Goal: Find specific page/section: Find specific page/section

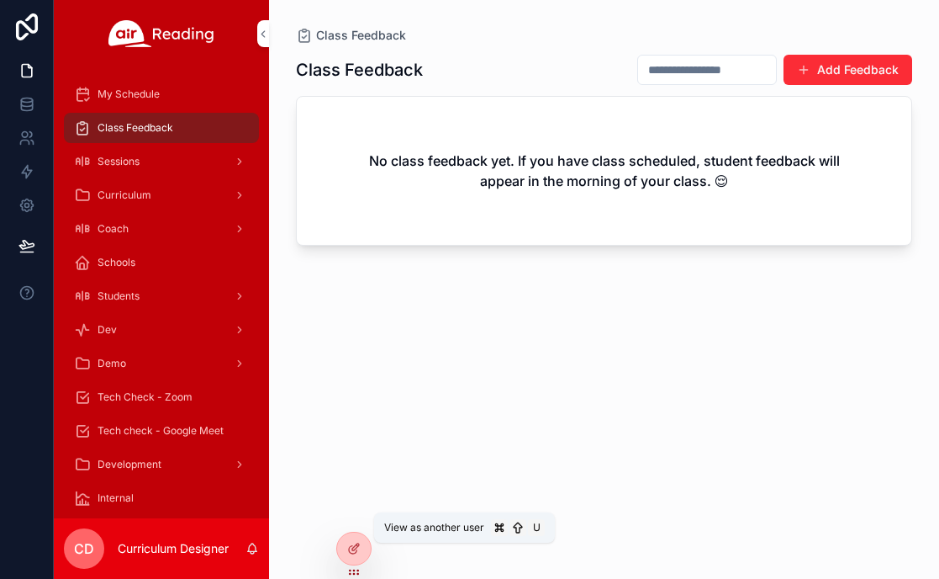
click at [0, 0] on icon at bounding box center [0, 0] width 0 height 0
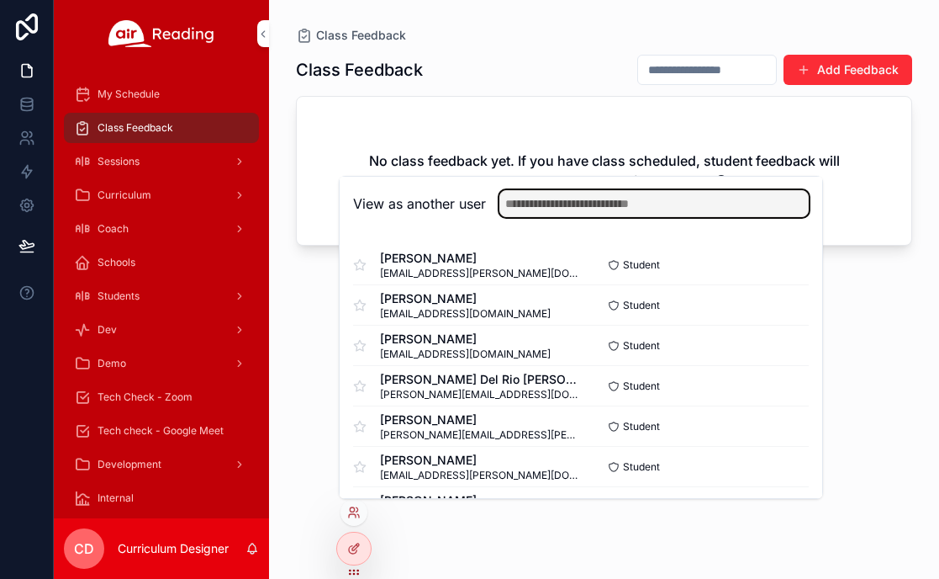
click at [685, 209] on input "text" at bounding box center [654, 203] width 309 height 27
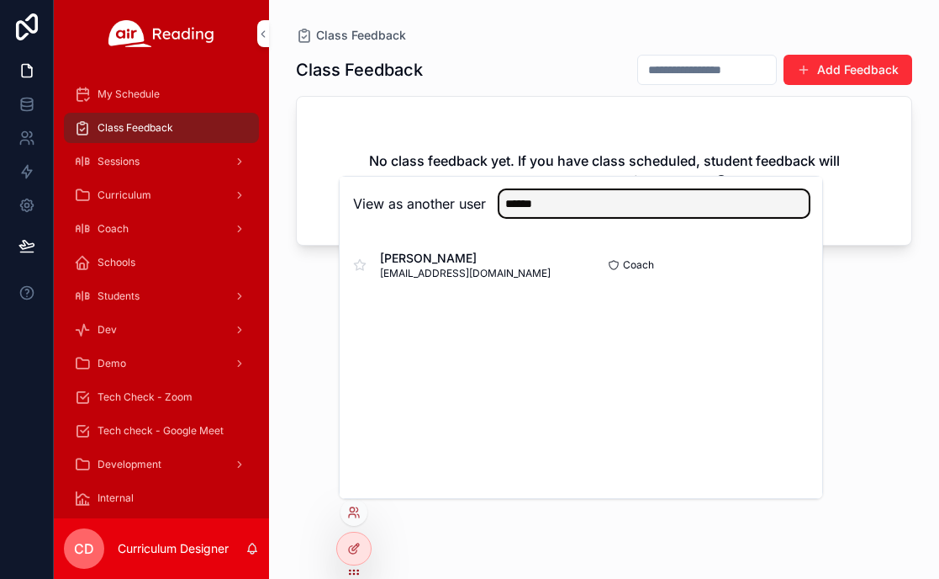
type input "******"
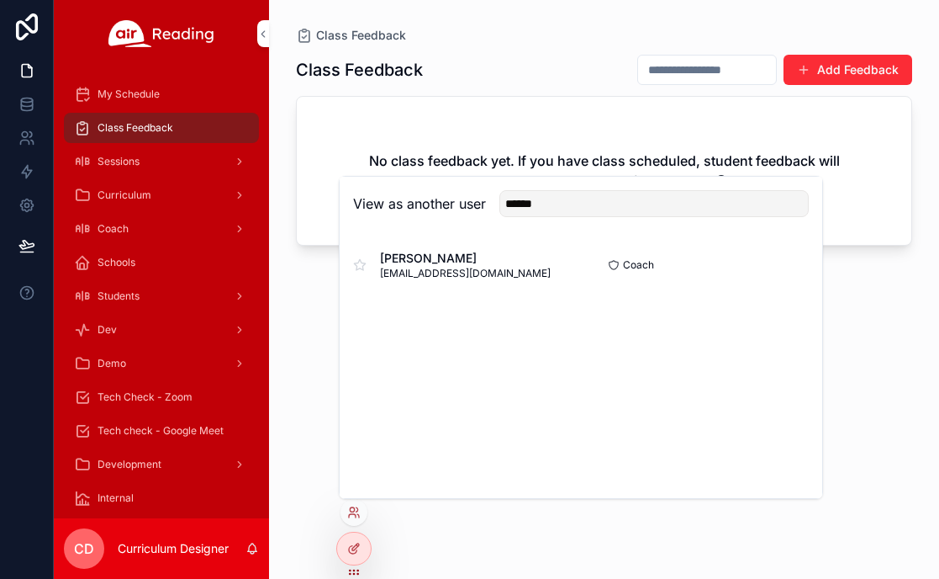
click at [0, 0] on button "Select" at bounding box center [0, 0] width 0 height 0
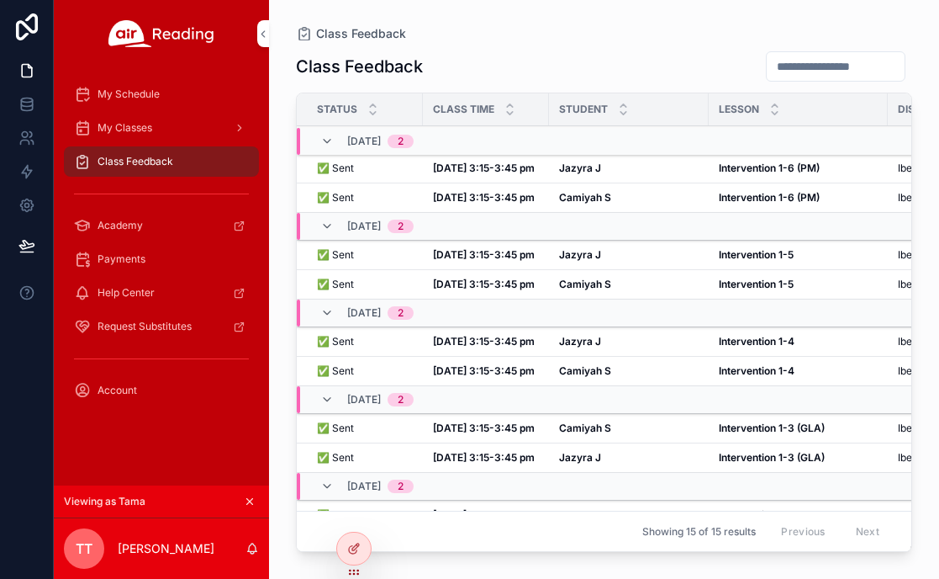
click at [491, 201] on strong "Oct 9, 3:15-3:45 pm" at bounding box center [484, 197] width 102 height 13
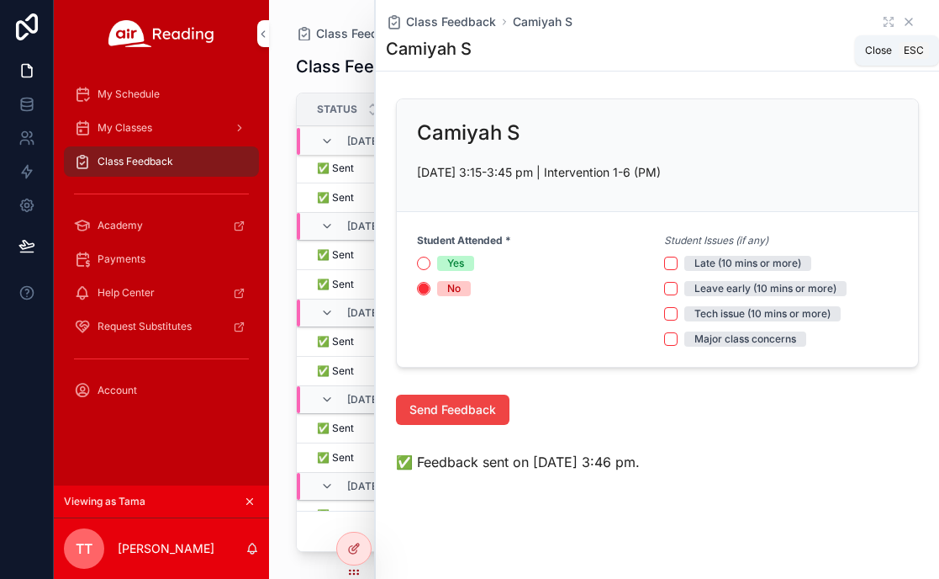
click at [910, 22] on icon "scrollable content" at bounding box center [908, 21] width 13 height 13
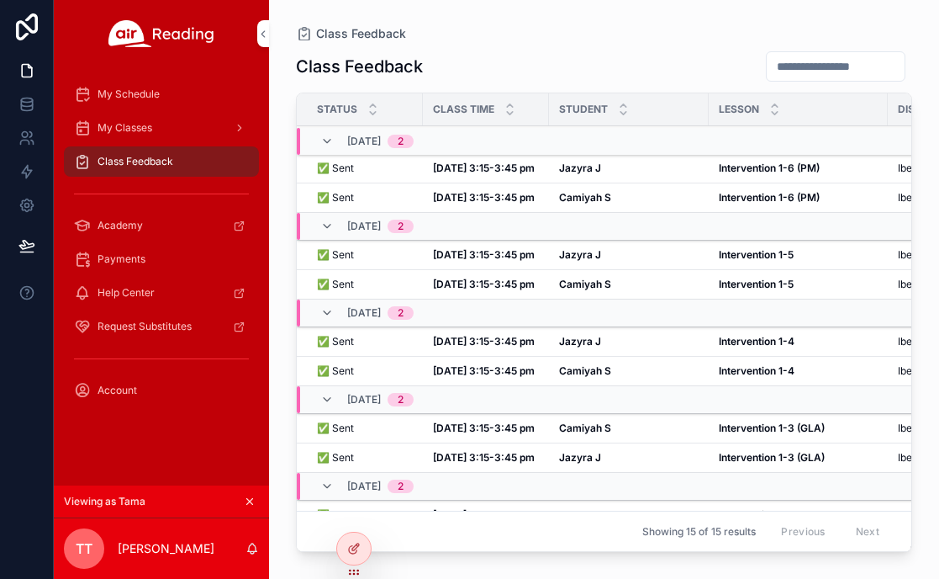
click at [518, 168] on strong "Oct 9, 3:15-3:45 pm" at bounding box center [484, 167] width 102 height 13
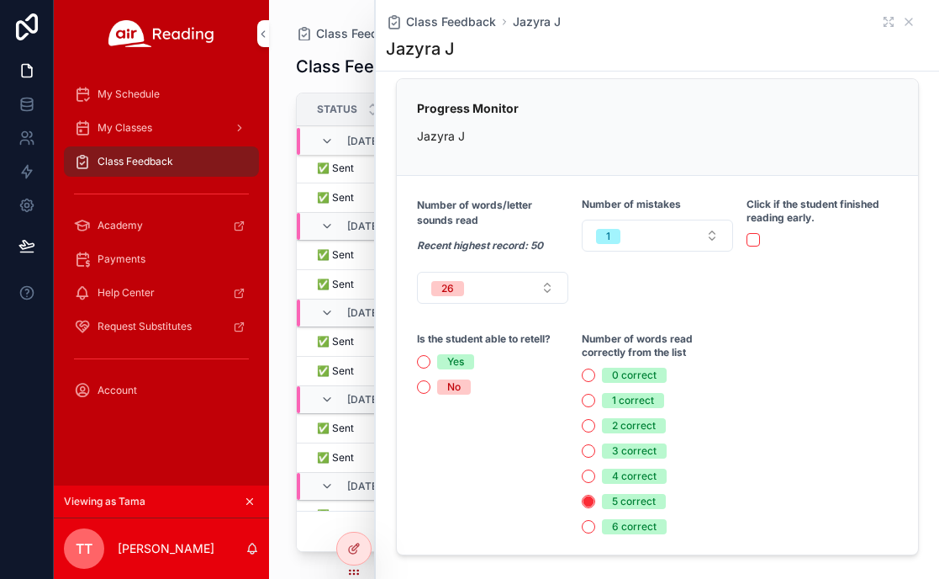
scroll to position [334, 0]
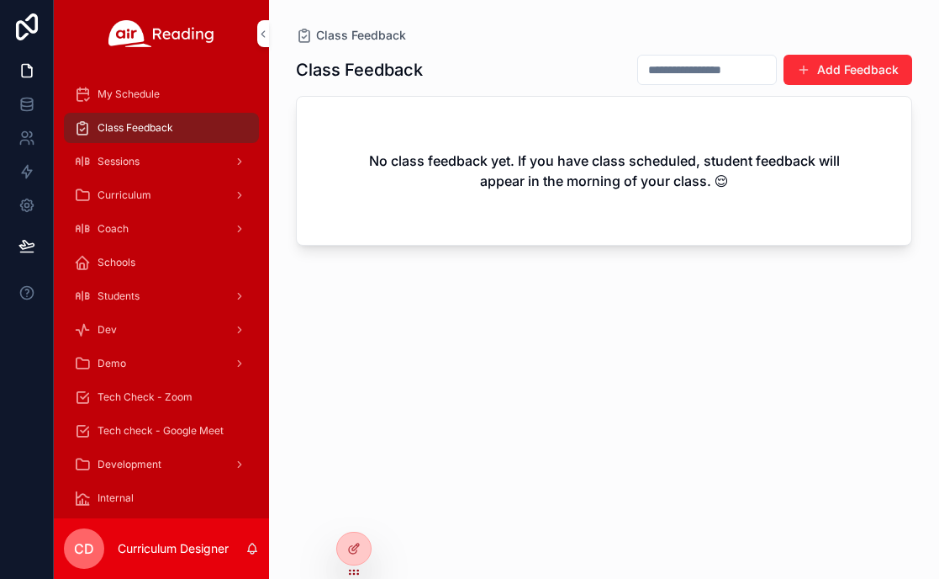
click at [0, 0] on div at bounding box center [0, 0] width 0 height 0
click at [0, 0] on icon at bounding box center [0, 0] width 0 height 0
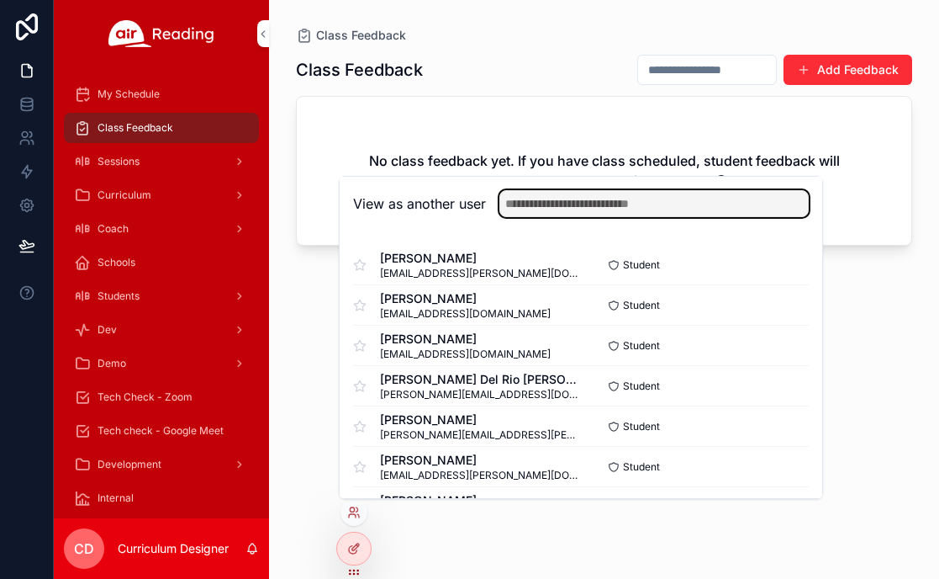
click at [546, 204] on input "text" at bounding box center [654, 203] width 309 height 27
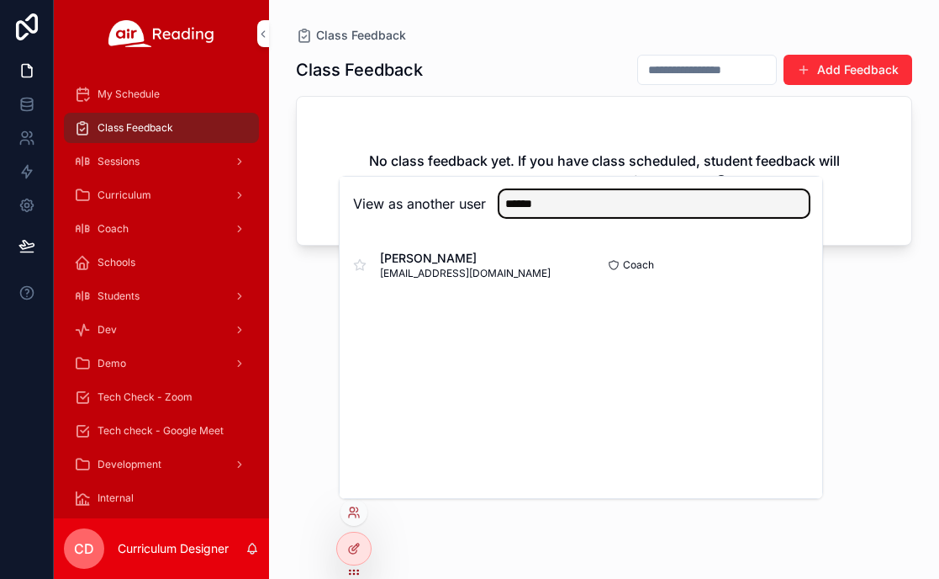
type input "******"
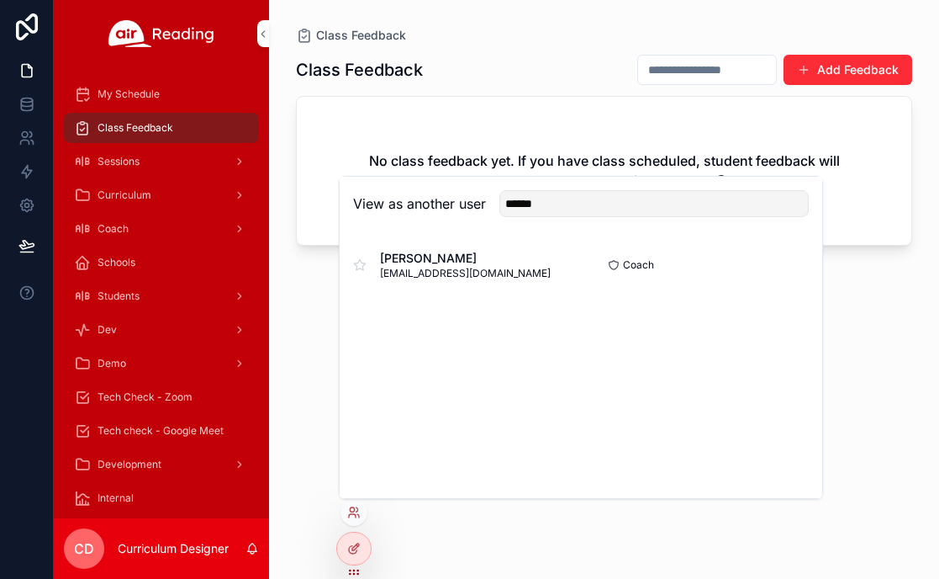
click at [0, 0] on button "Select" at bounding box center [0, 0] width 0 height 0
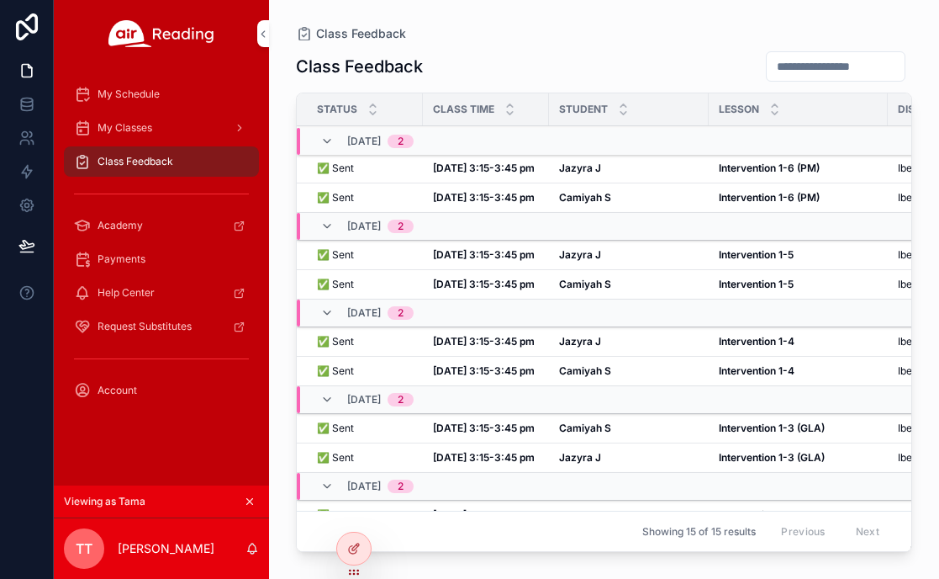
click at [764, 167] on strong "Intervention 1-6 (PM)" at bounding box center [769, 167] width 101 height 13
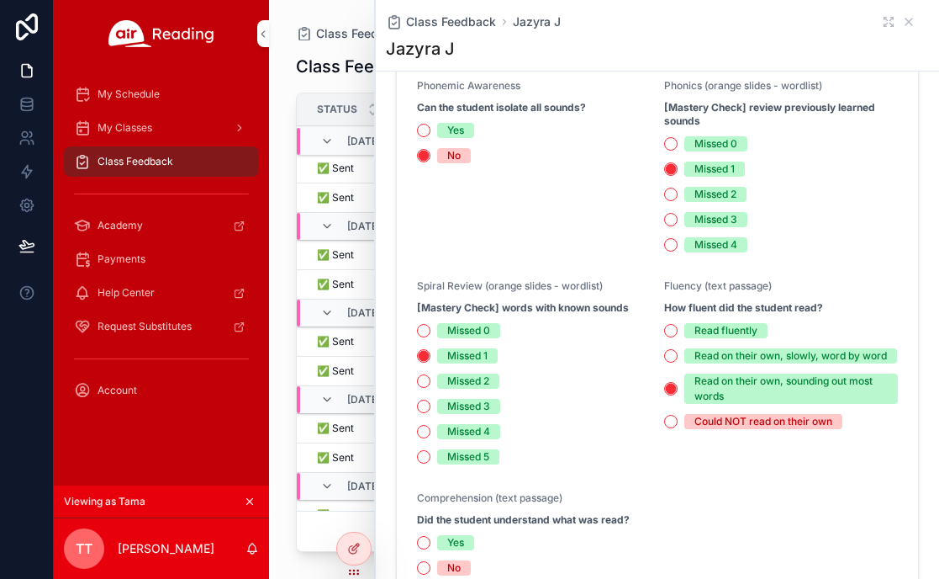
scroll to position [930, 0]
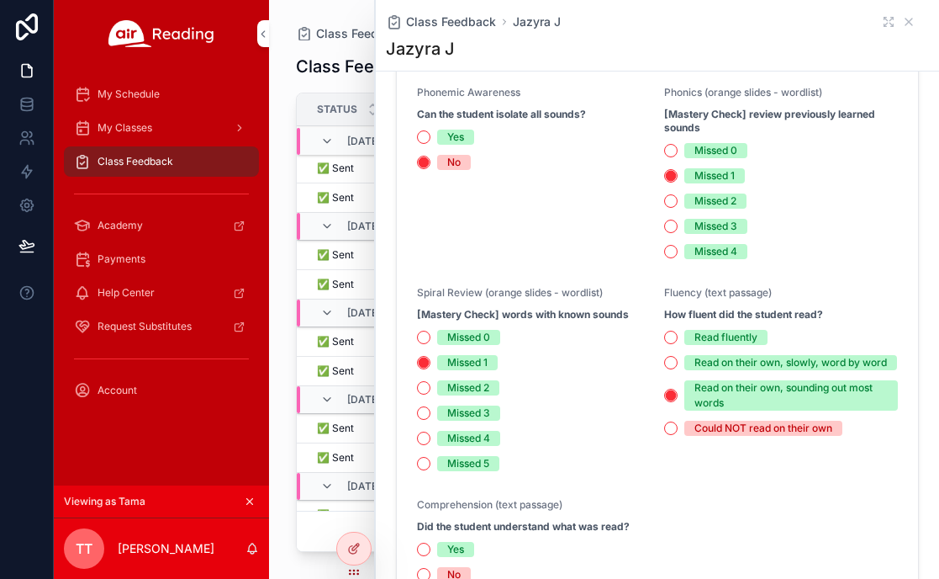
click at [249, 501] on icon "scrollable content" at bounding box center [250, 502] width 6 height 6
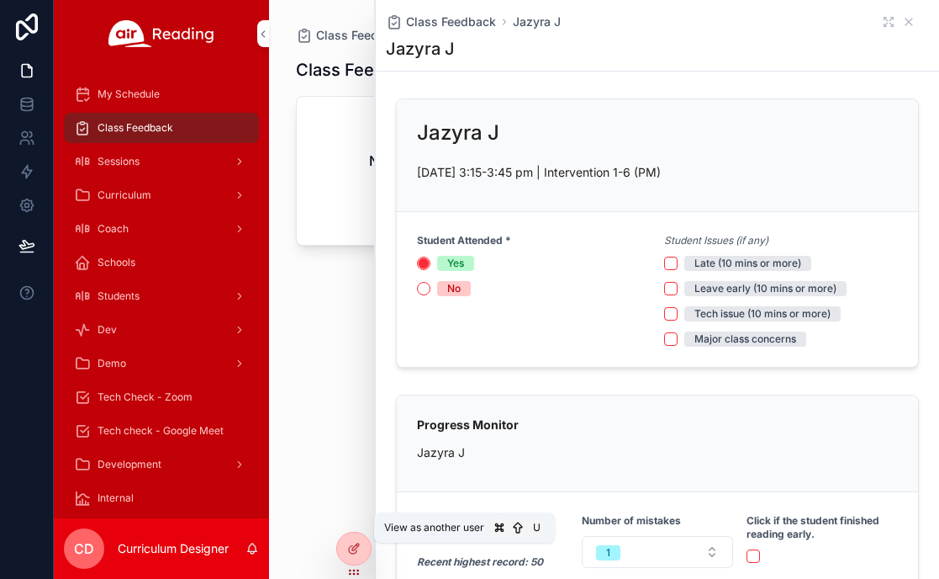
click at [0, 0] on icon at bounding box center [0, 0] width 0 height 0
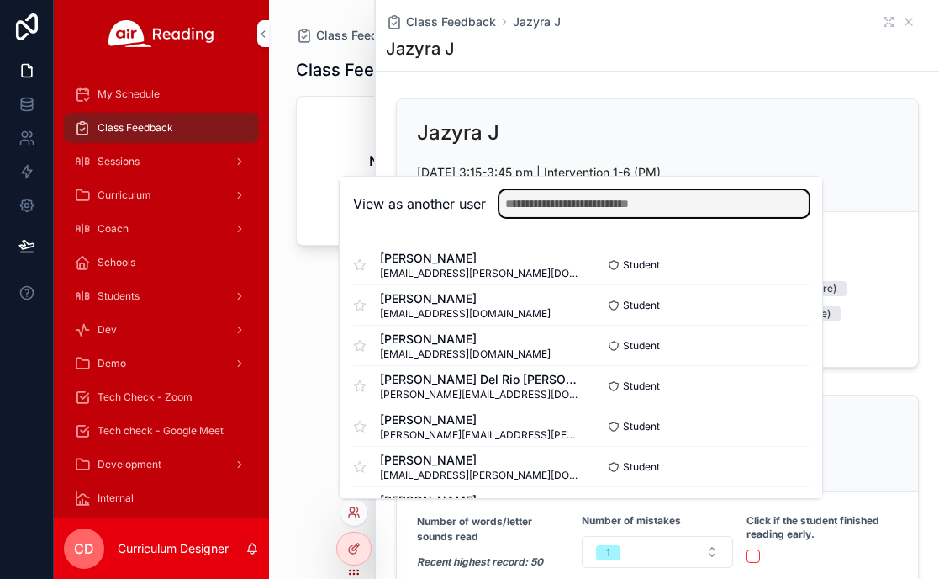
click at [629, 209] on input "text" at bounding box center [654, 203] width 309 height 27
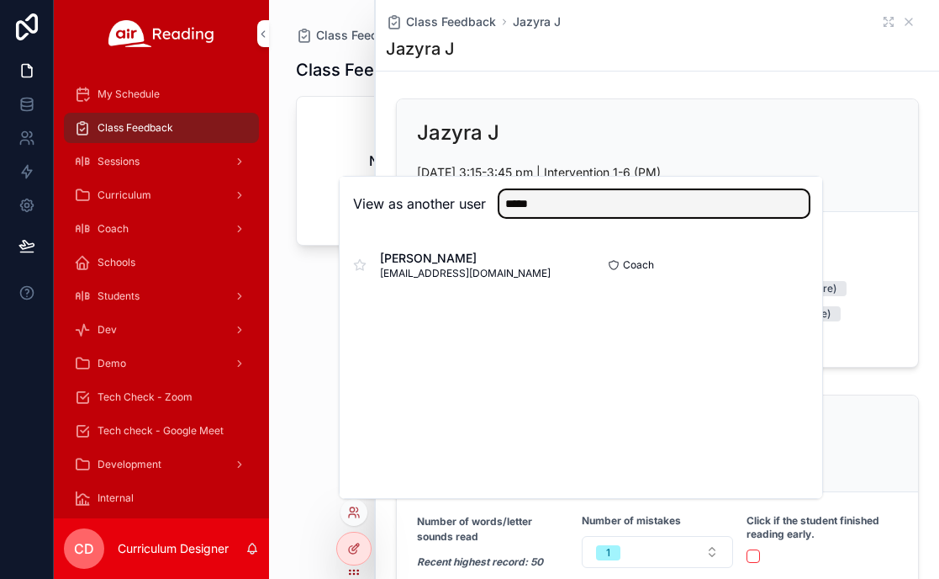
type input "*****"
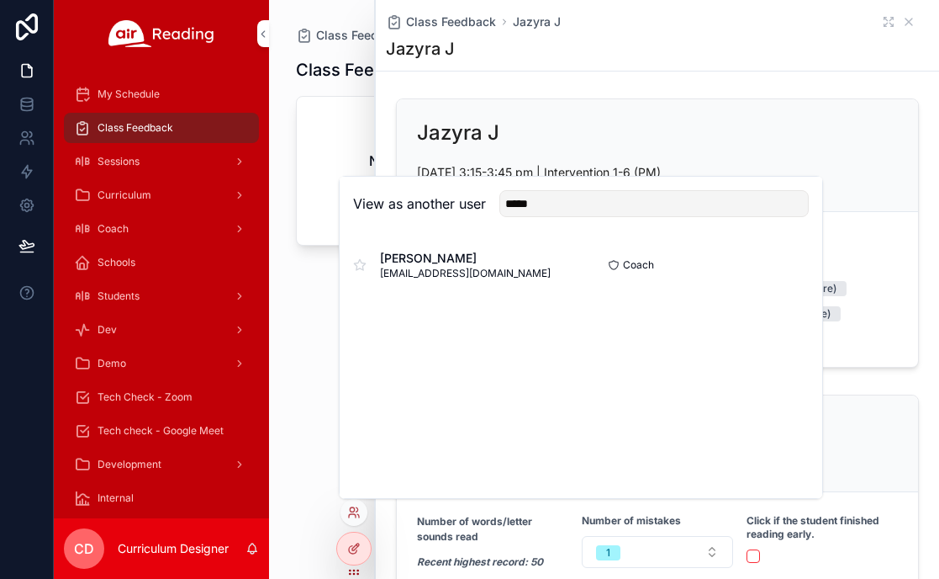
click at [0, 0] on button "Select" at bounding box center [0, 0] width 0 height 0
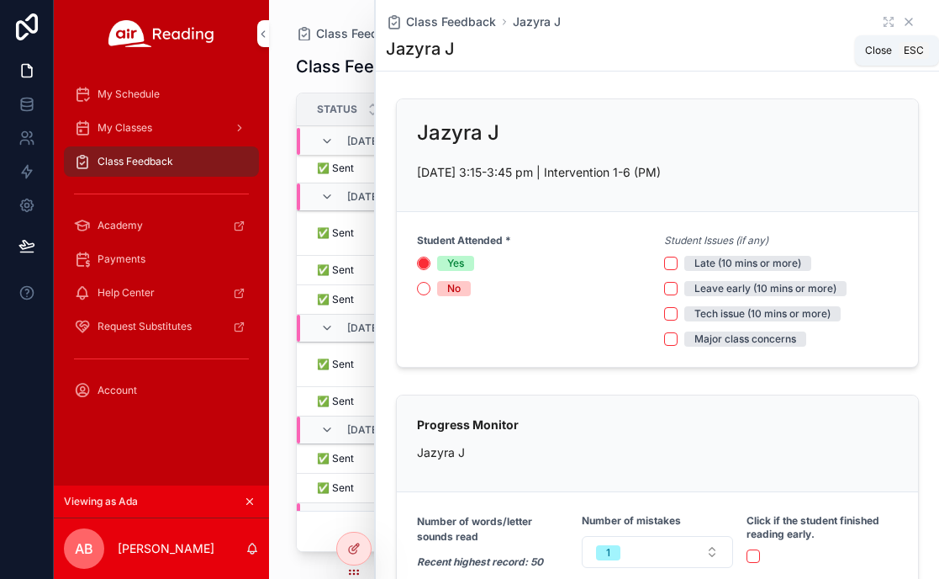
click at [913, 23] on icon "scrollable content" at bounding box center [908, 21] width 13 height 13
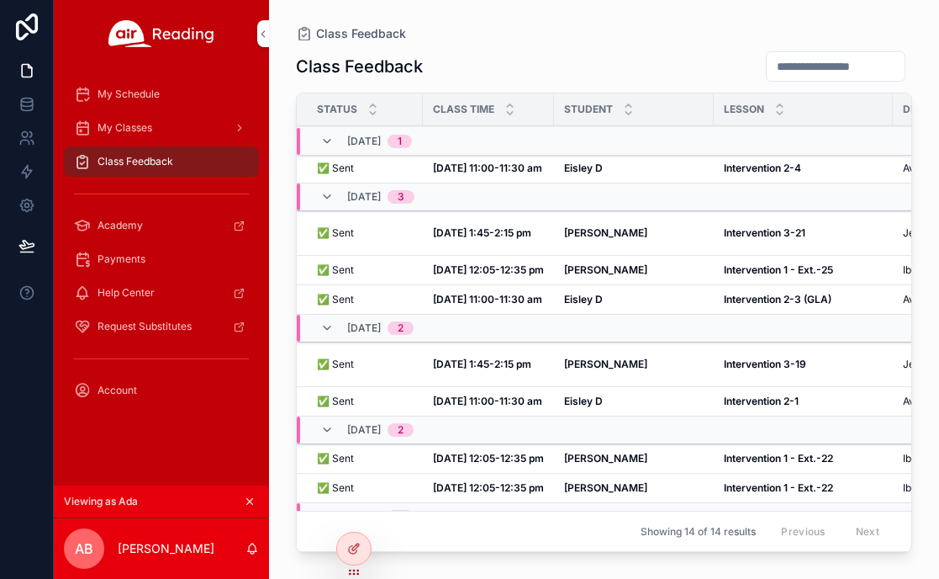
click at [489, 305] on strong "[DATE] 11:00-11:30 am" at bounding box center [487, 299] width 109 height 13
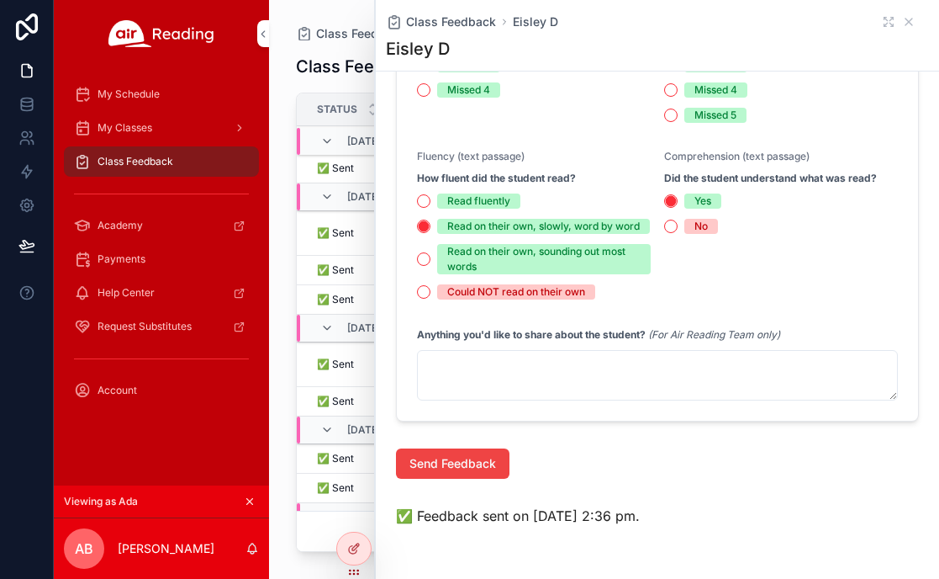
scroll to position [1098, 0]
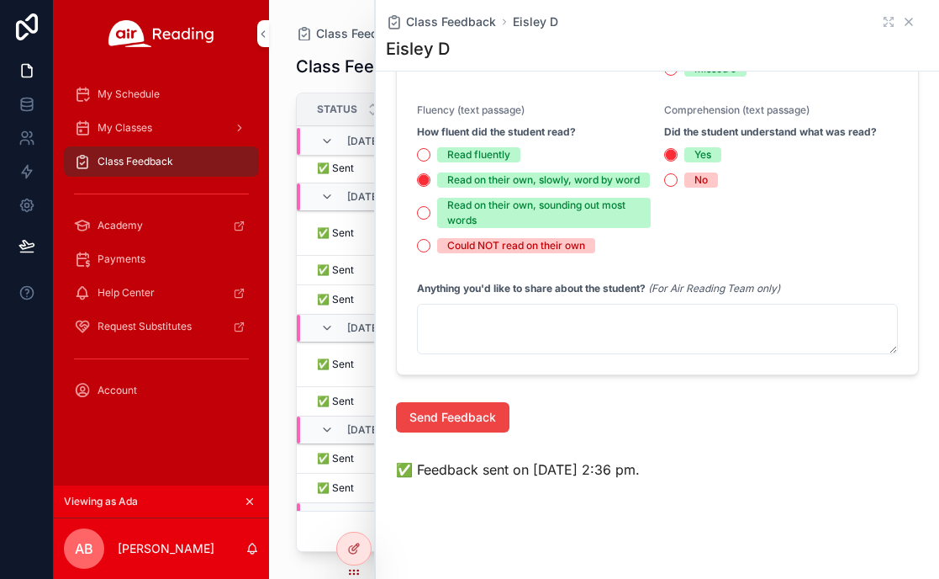
click at [908, 24] on icon "scrollable content" at bounding box center [908, 21] width 13 height 13
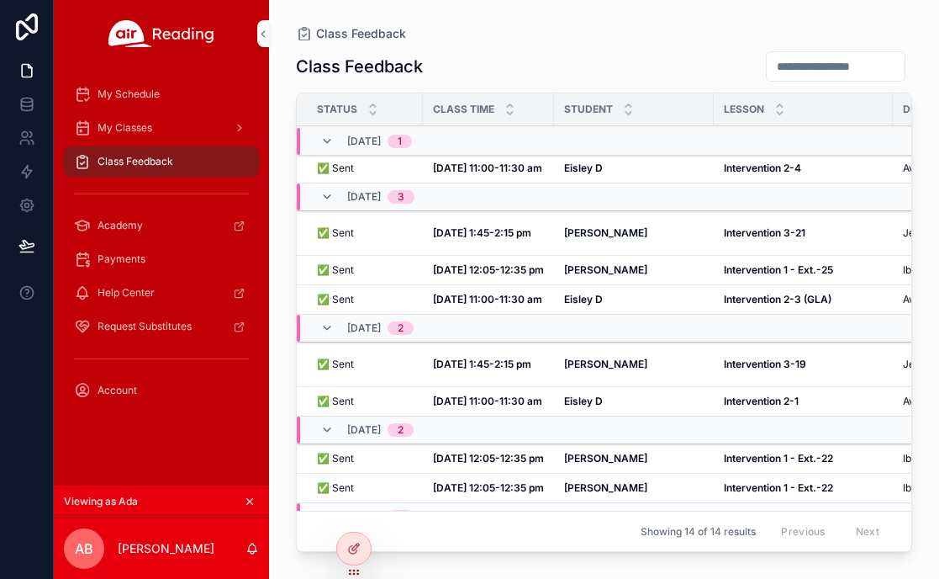
click at [507, 170] on strong "[DATE] 11:00-11:30 am" at bounding box center [487, 167] width 109 height 13
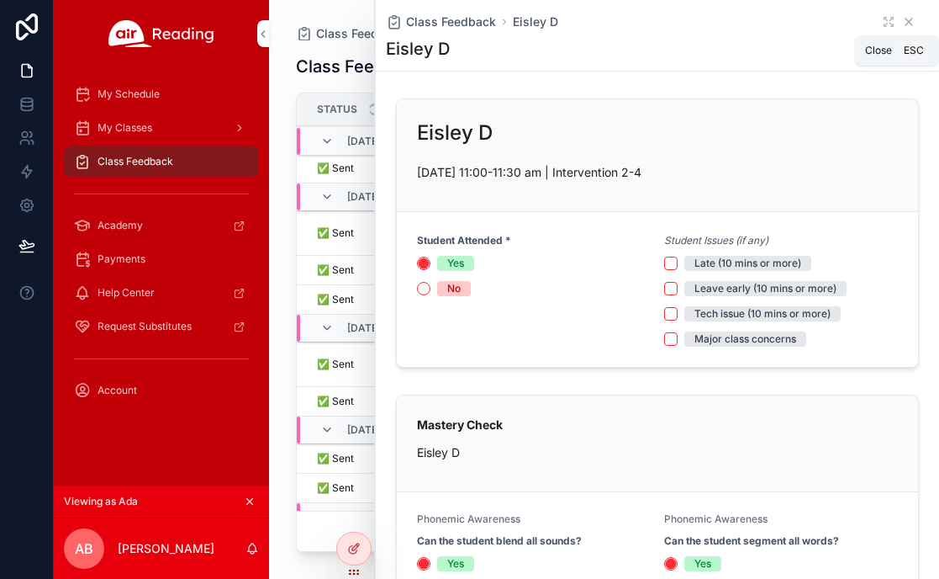
click at [912, 20] on icon "scrollable content" at bounding box center [908, 21] width 13 height 13
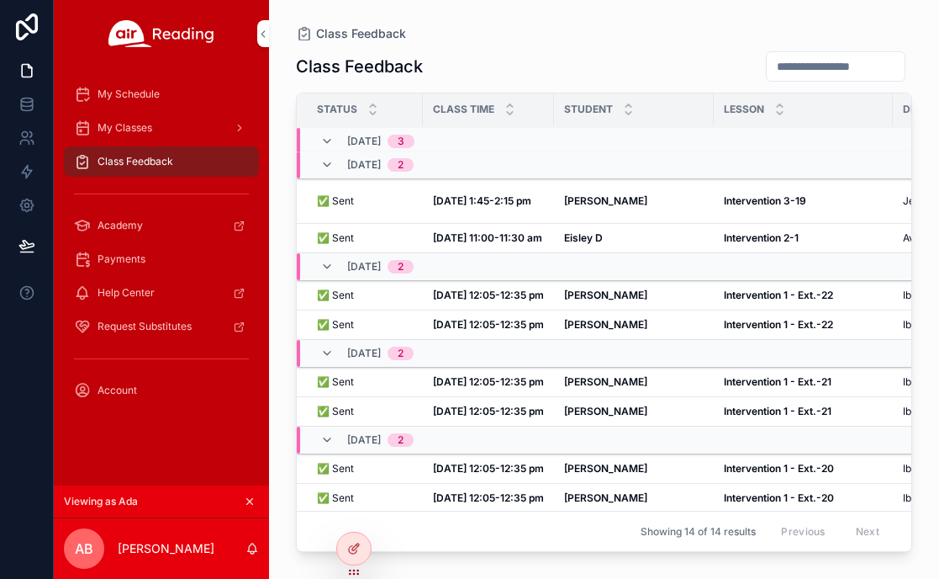
scroll to position [267, 0]
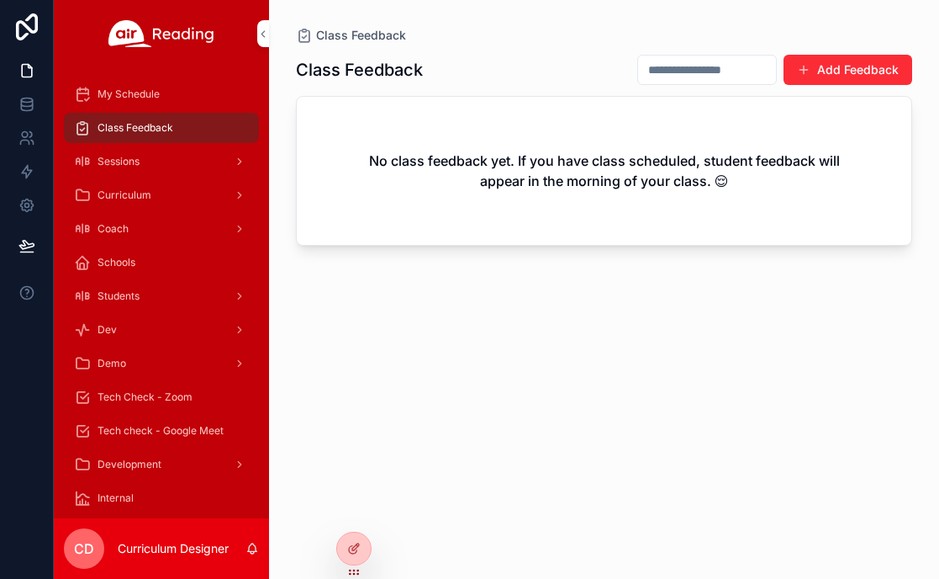
click at [0, 0] on icon at bounding box center [0, 0] width 0 height 0
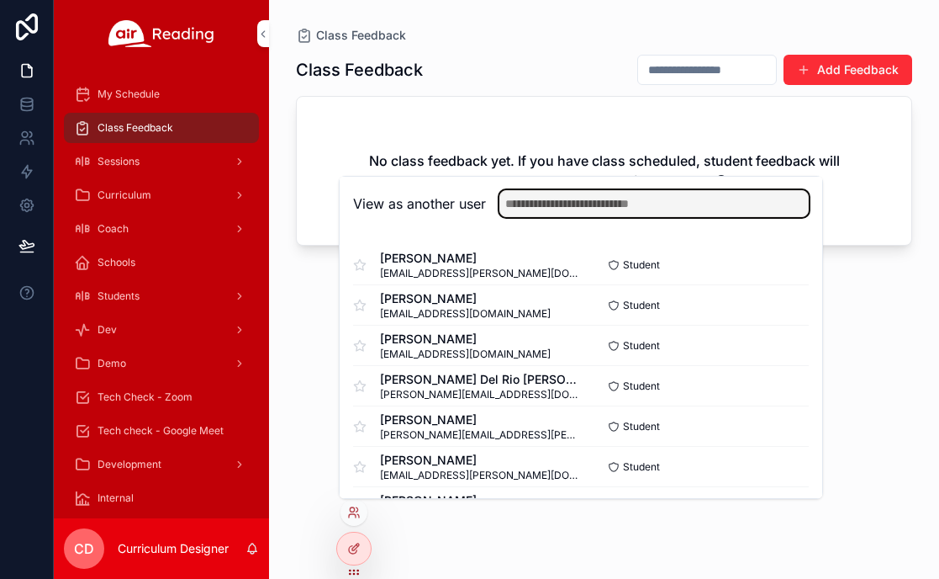
click at [717, 200] on input "text" at bounding box center [654, 203] width 309 height 27
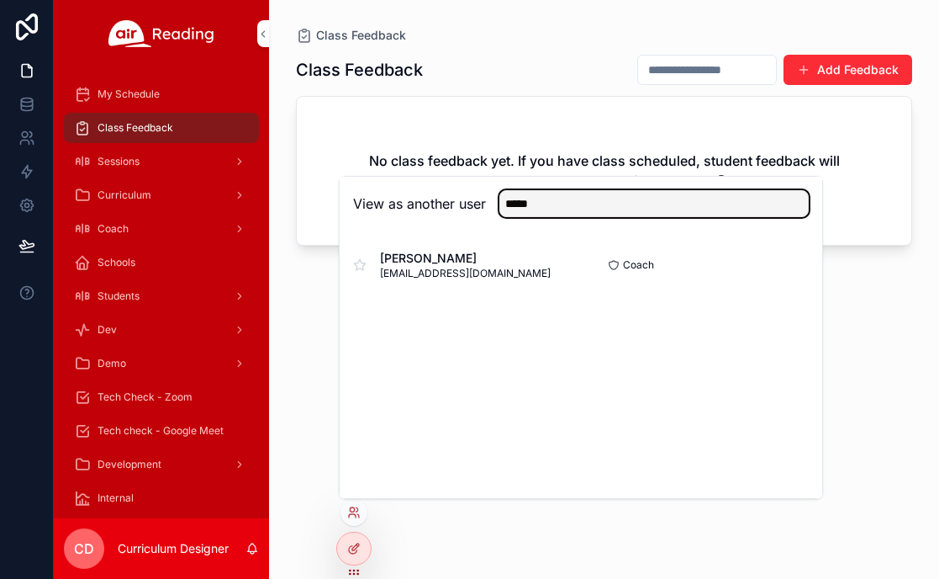
type input "*****"
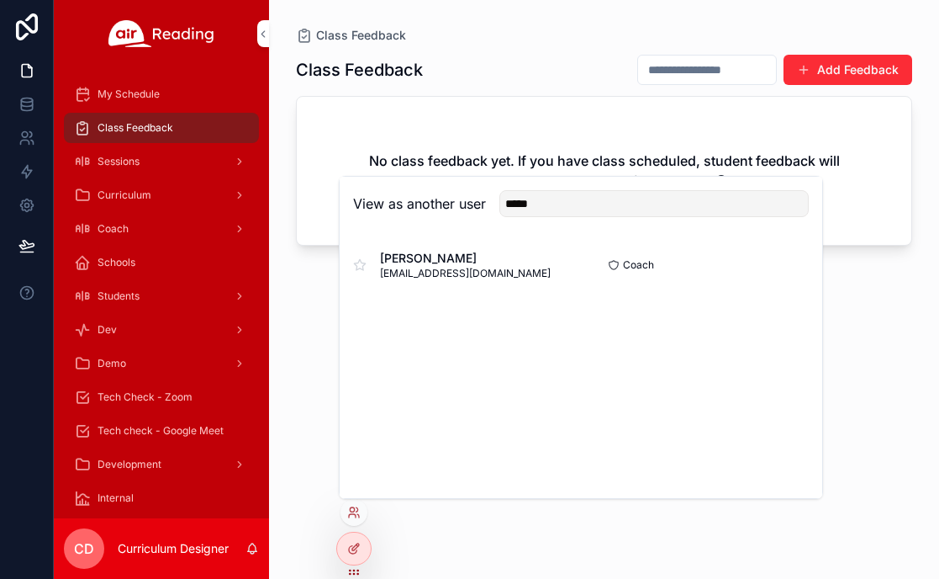
click at [0, 0] on button "Select" at bounding box center [0, 0] width 0 height 0
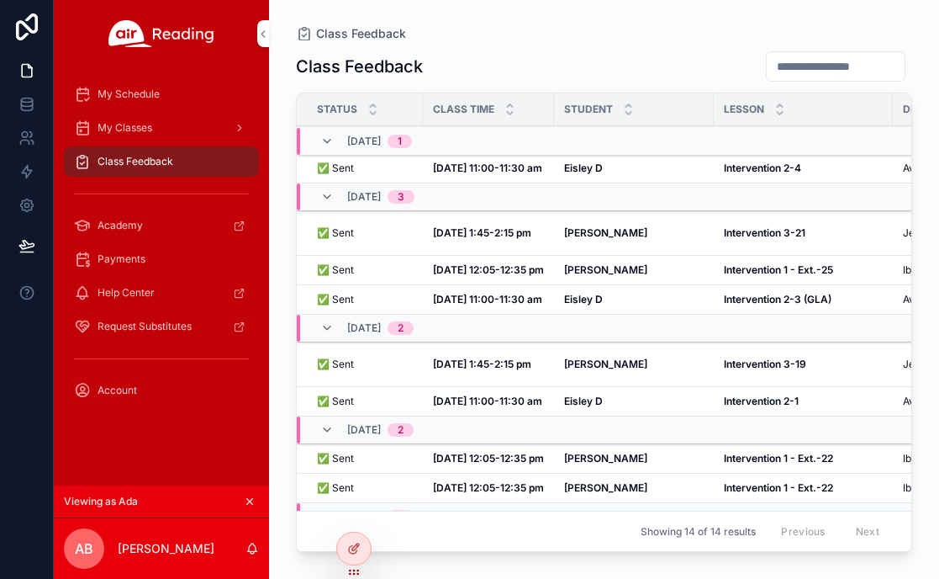
click at [176, 87] on div "My Schedule" at bounding box center [161, 94] width 175 height 27
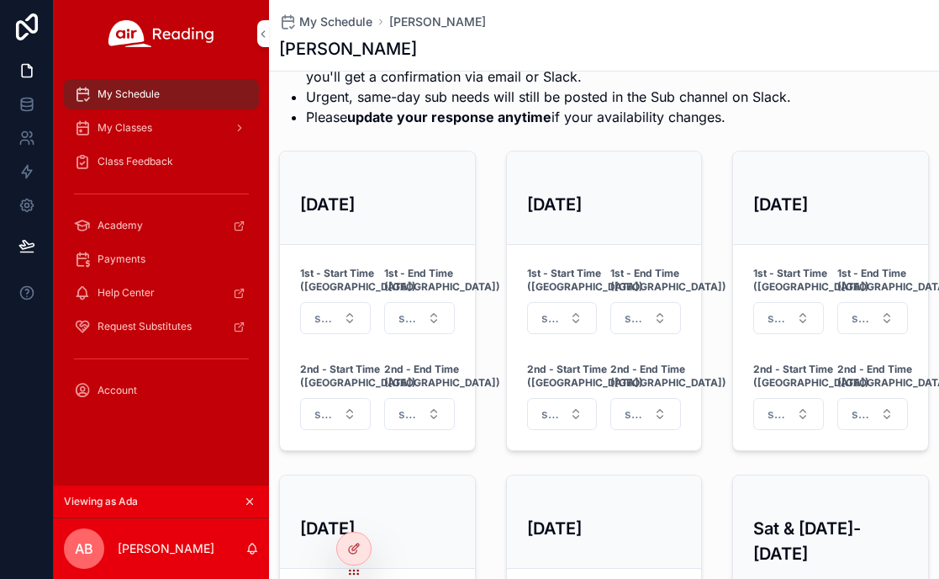
scroll to position [650, 0]
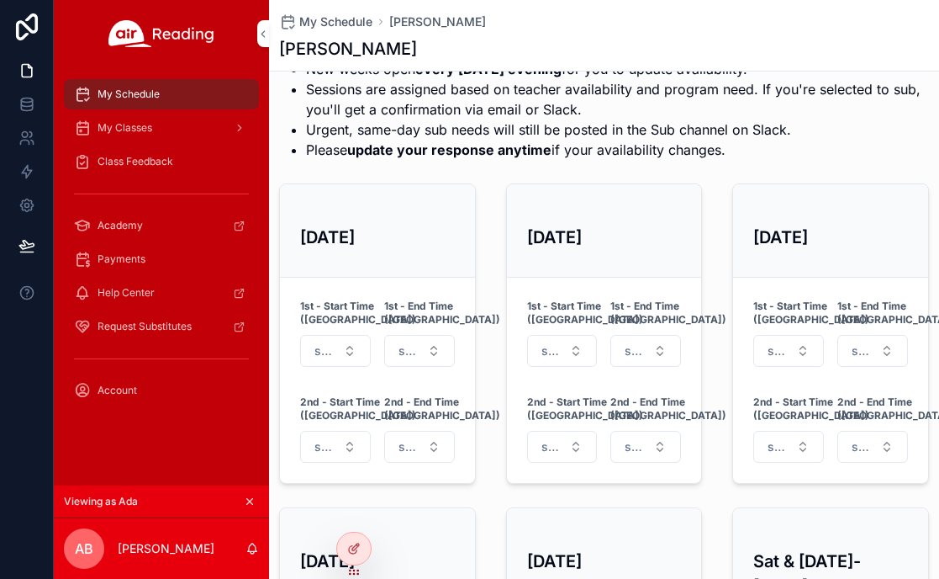
click at [162, 124] on div "My Classes" at bounding box center [161, 127] width 175 height 27
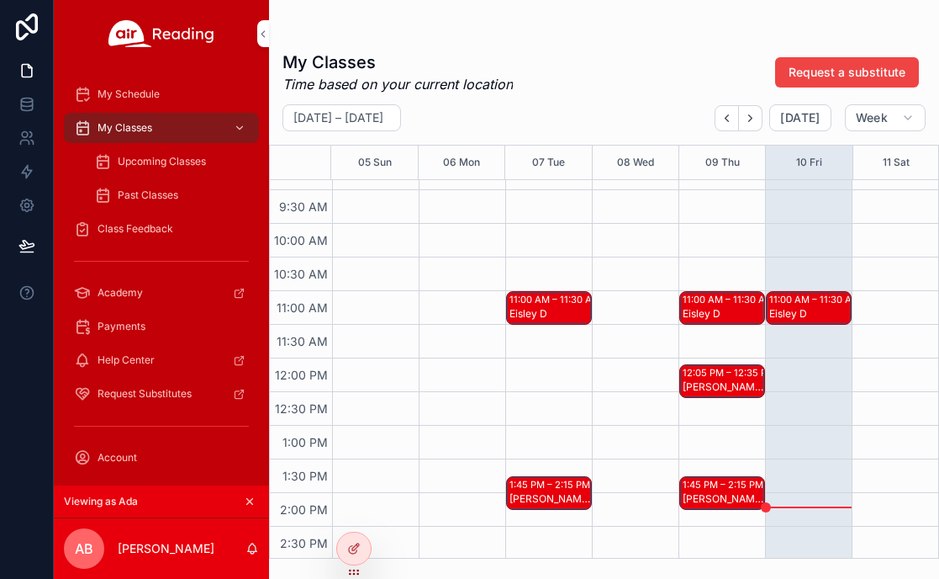
scroll to position [627, 0]
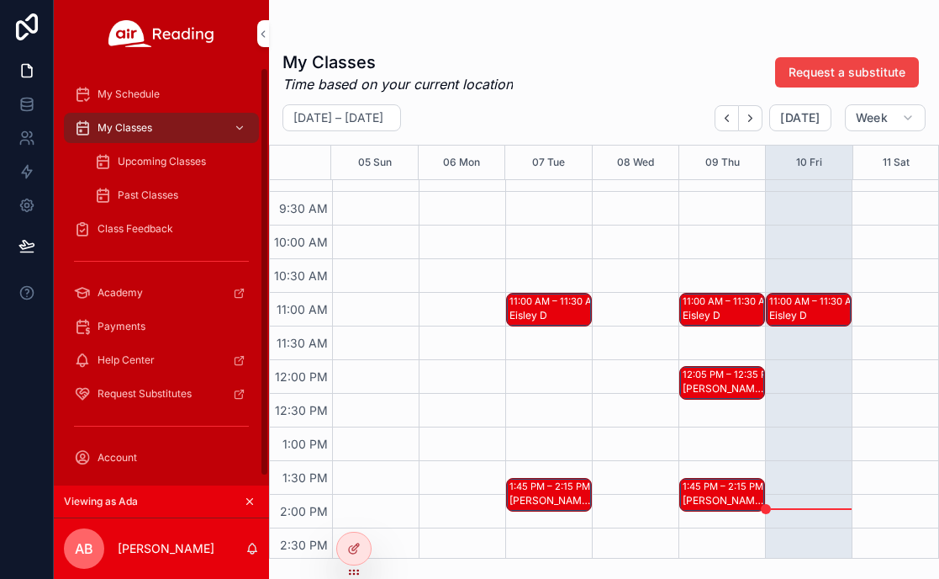
click at [187, 155] on span "Upcoming Classes" at bounding box center [162, 161] width 88 height 13
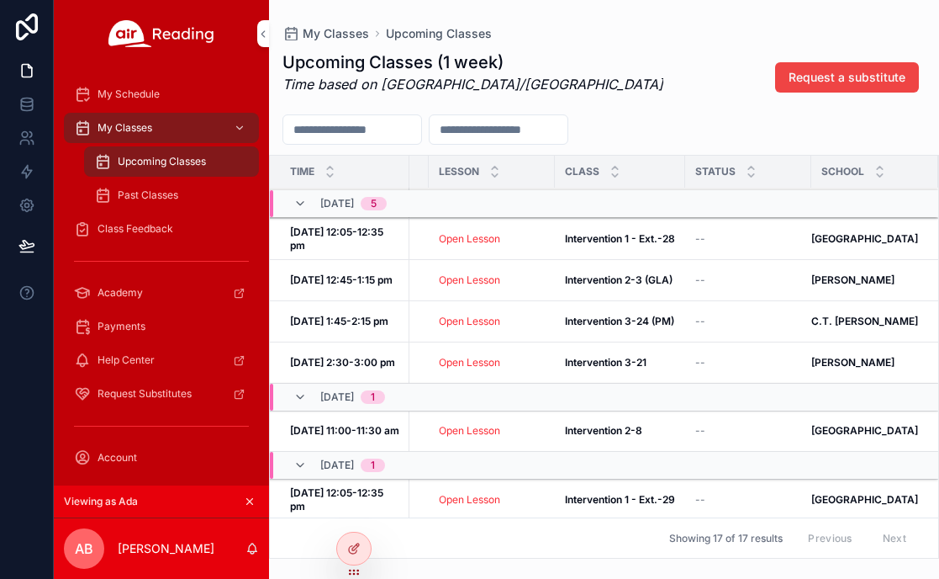
scroll to position [0, 378]
